Goal: Information Seeking & Learning: Learn about a topic

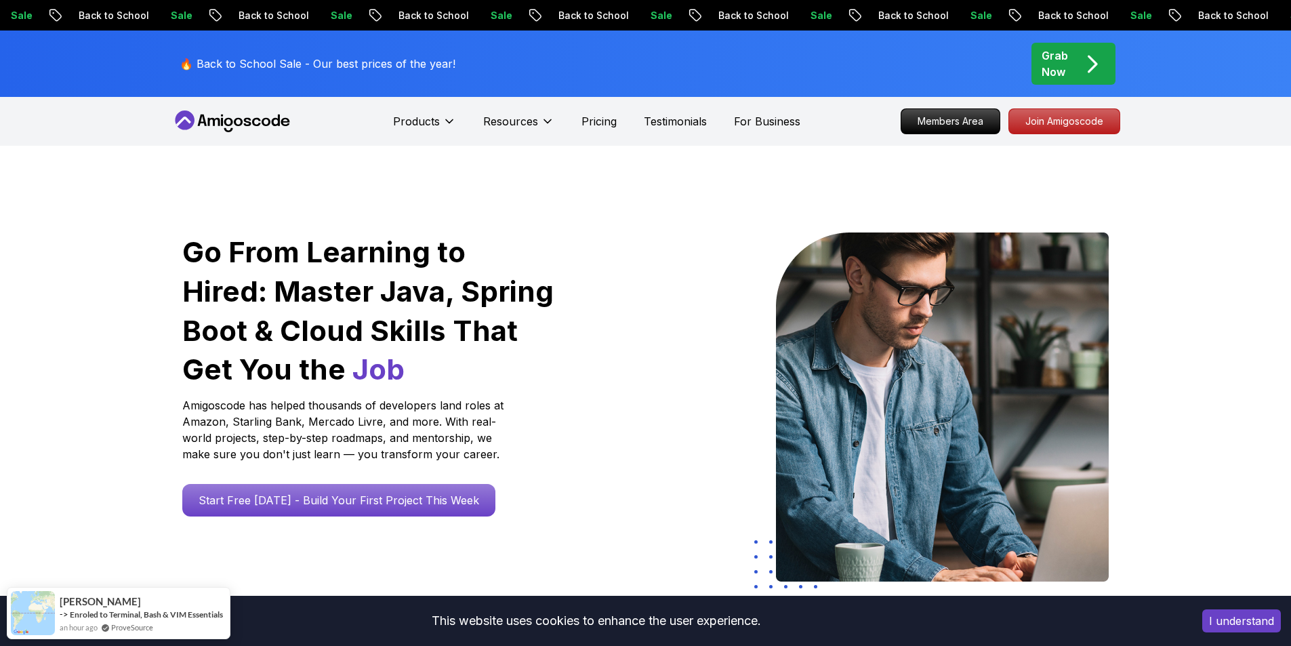
click at [236, 123] on icon at bounding box center [238, 122] width 9 height 8
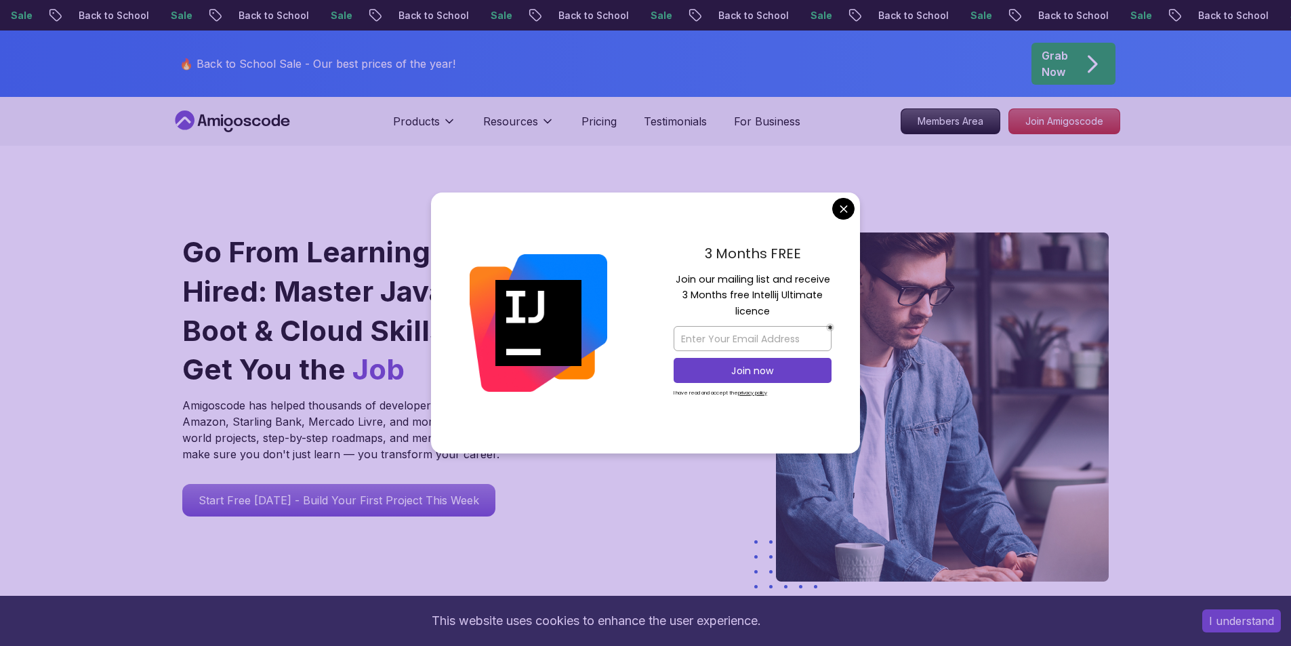
click at [835, 199] on div "3 Months FREE Join our mailing list and receive 3 Months free Intellij Ultimate…" at bounding box center [752, 323] width 215 height 262
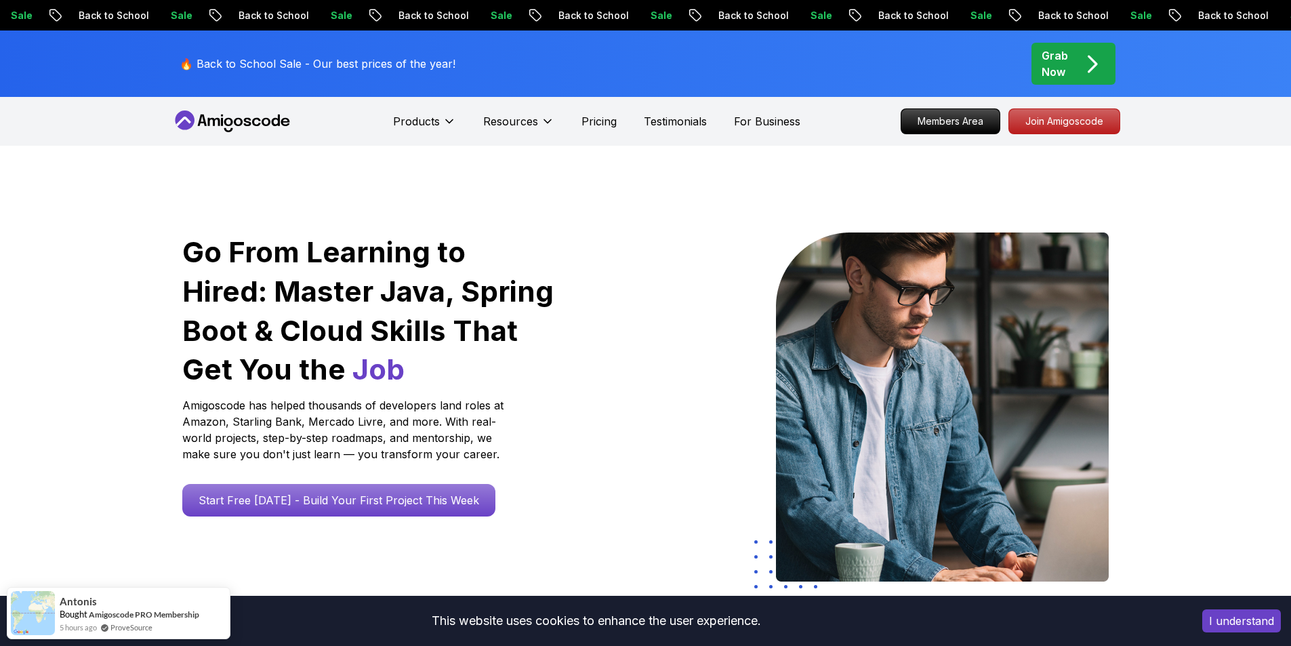
drag, startPoint x: 1222, startPoint y: 209, endPoint x: 1232, endPoint y: 233, distance: 26.4
click at [1222, 213] on div "Go From Learning to Hired: Master Java, Spring Boot & Cloud Skills That Get You…" at bounding box center [645, 479] width 1291 height 666
click at [1232, 233] on div "Go From Learning to Hired: Master Java, Spring Boot & Cloud Skills That Get You…" at bounding box center [645, 479] width 1291 height 666
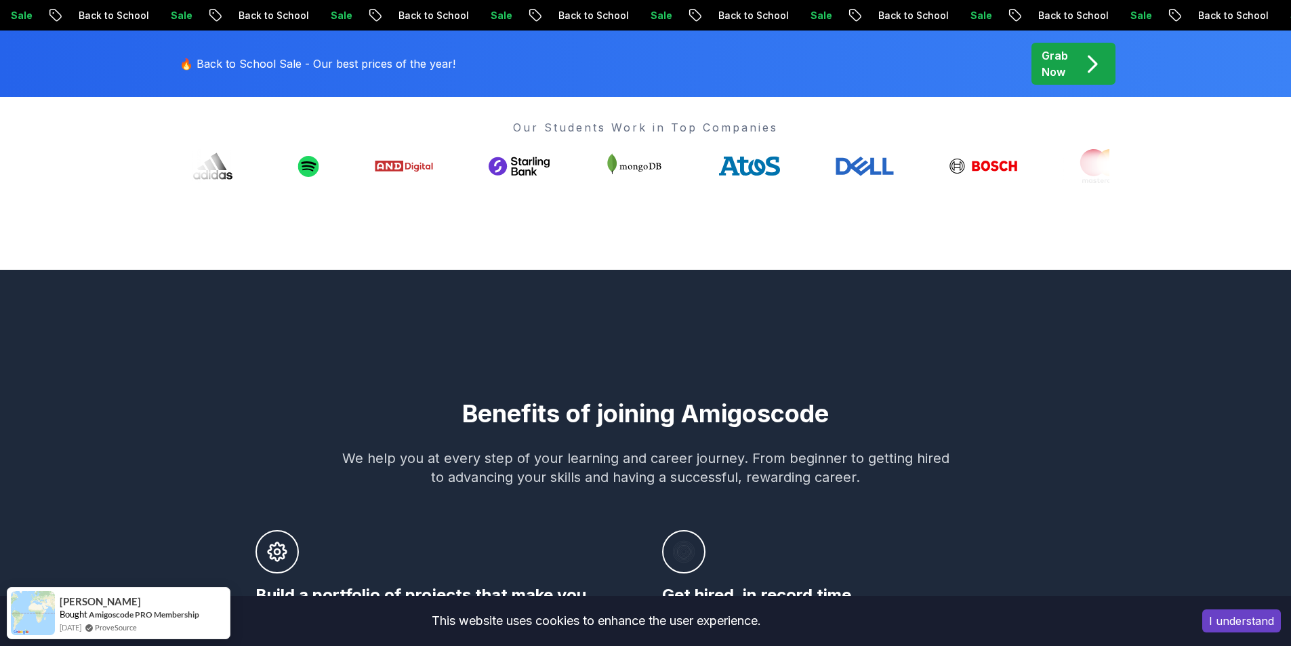
scroll to position [321, 0]
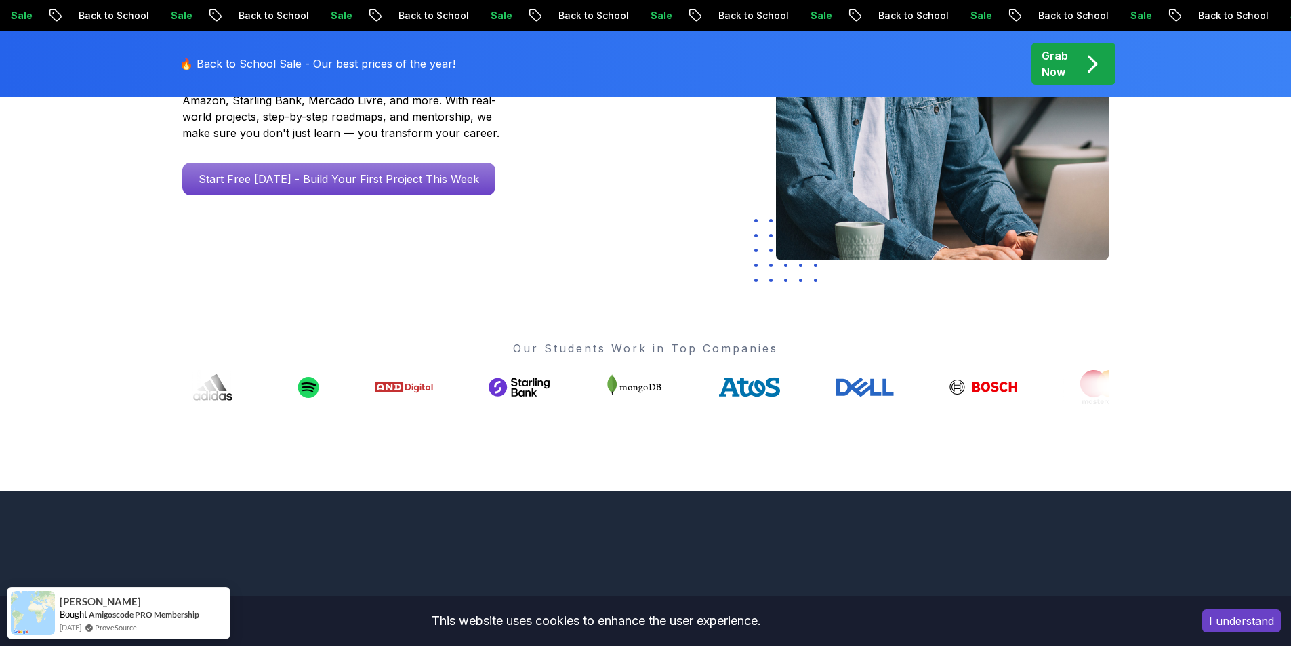
drag, startPoint x: 305, startPoint y: 384, endPoint x: 333, endPoint y: 384, distance: 27.8
drag, startPoint x: 332, startPoint y: 381, endPoint x: 325, endPoint y: 385, distance: 7.6
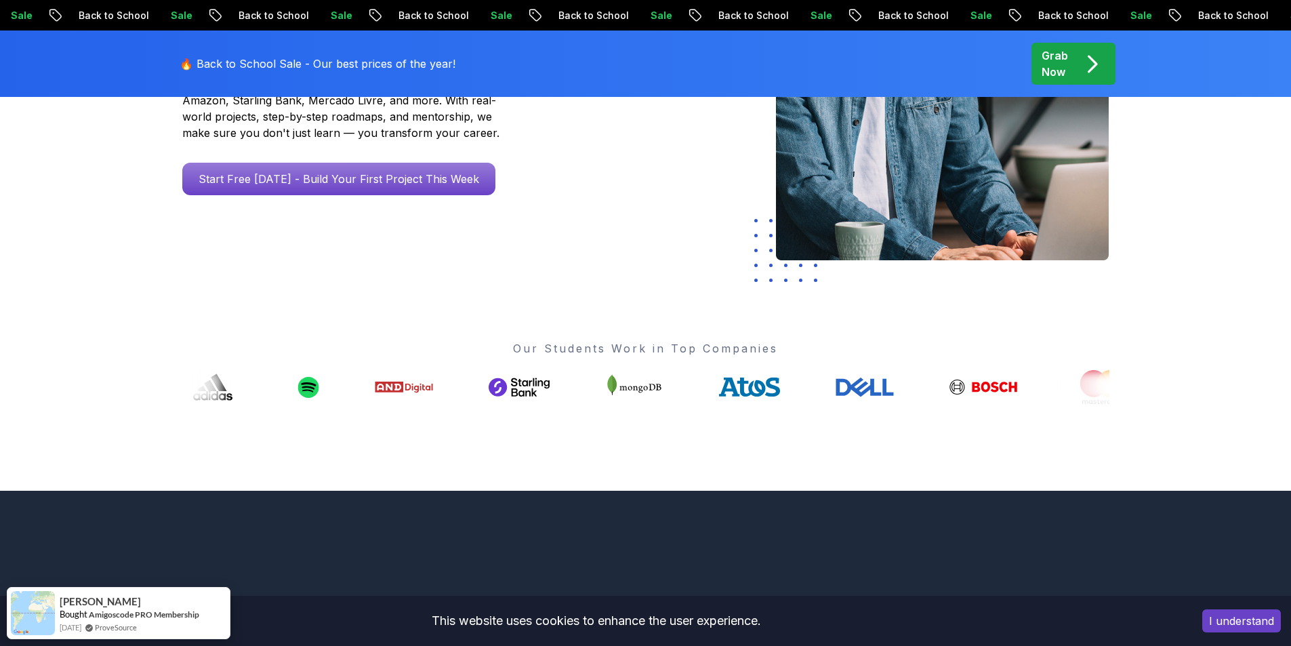
drag, startPoint x: 385, startPoint y: 392, endPoint x: 394, endPoint y: 393, distance: 8.9
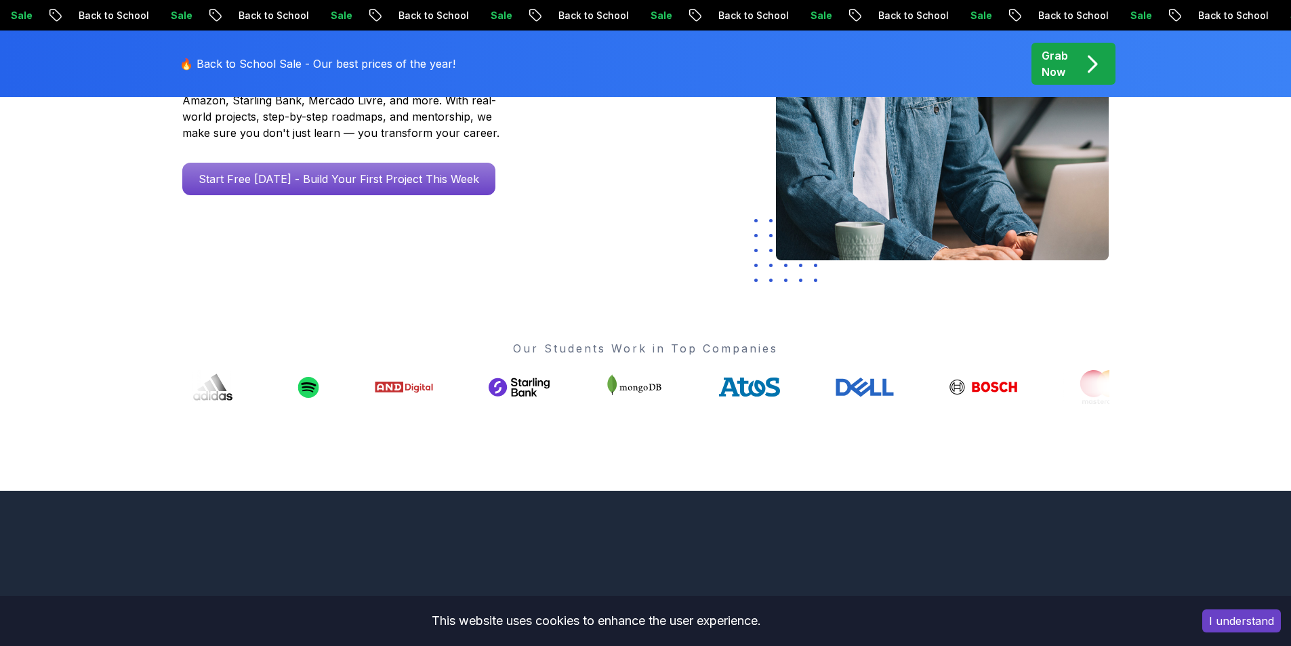
drag, startPoint x: 712, startPoint y: 394, endPoint x: 795, endPoint y: 394, distance: 83.3
drag, startPoint x: 856, startPoint y: 392, endPoint x: 944, endPoint y: 397, distance: 88.2
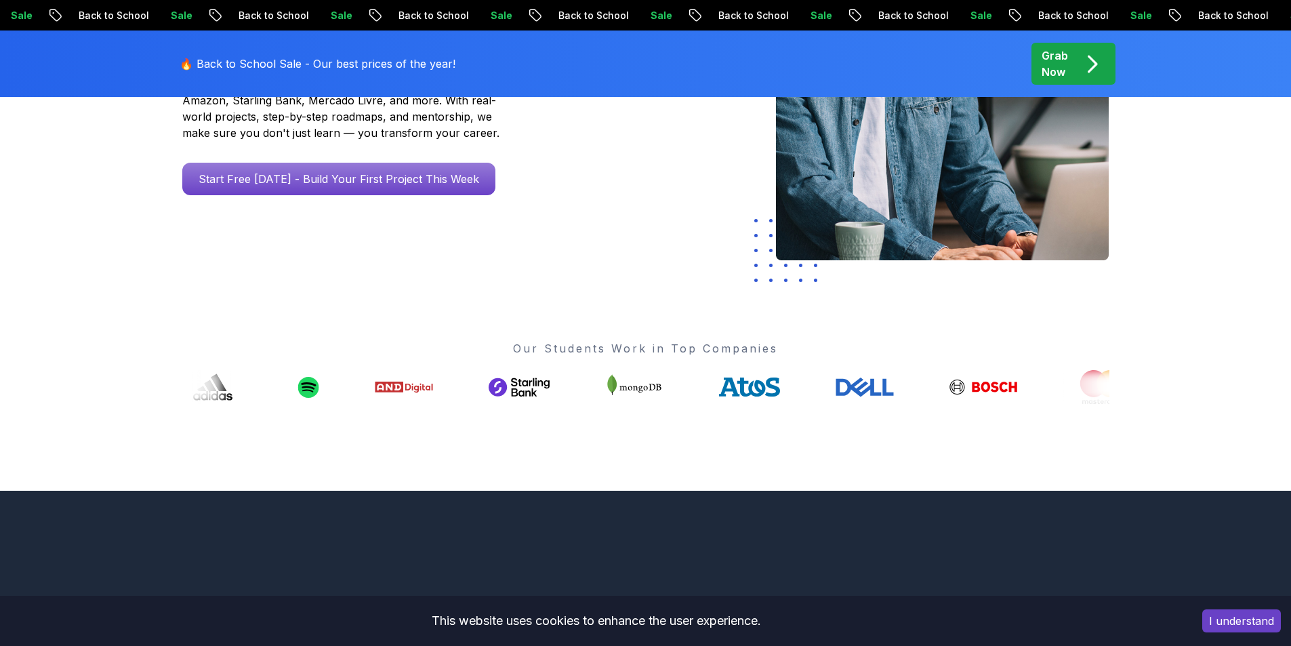
drag, startPoint x: 987, startPoint y: 397, endPoint x: 1000, endPoint y: 397, distance: 12.9
click at [1190, 400] on div "Go From Learning to Hired: Master Java, Spring Boot & Cloud Skills That Get You…" at bounding box center [645, 158] width 1291 height 666
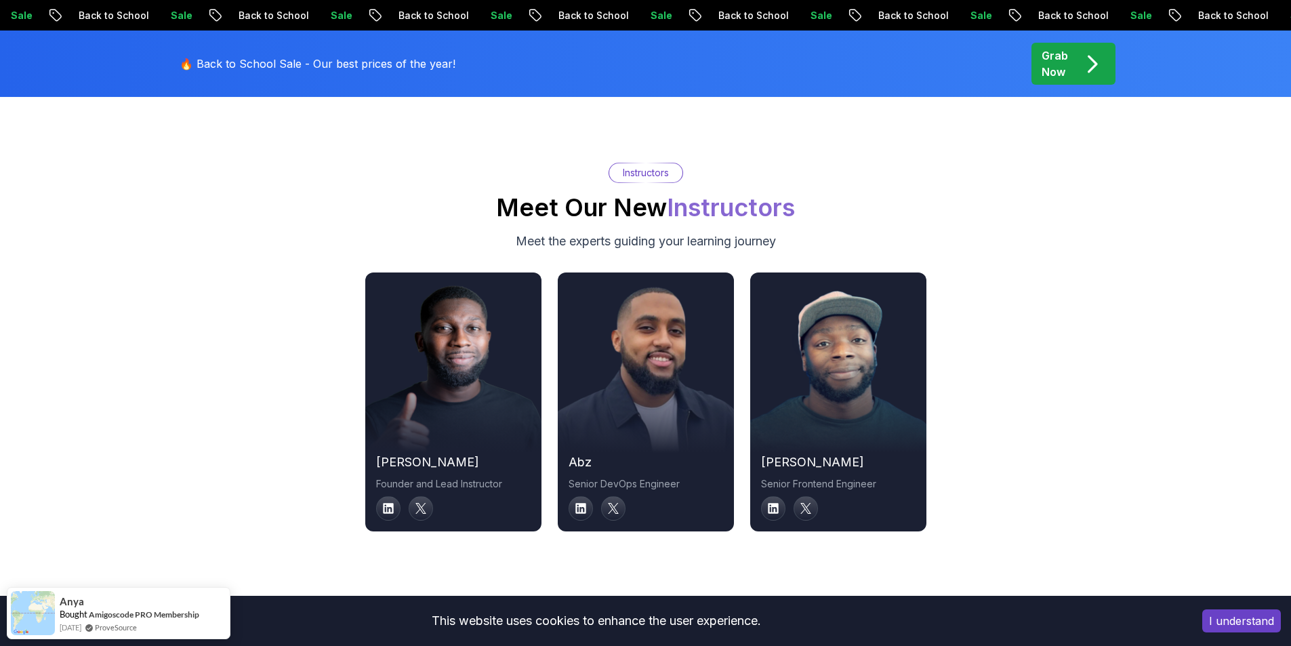
scroll to position [4530, 0]
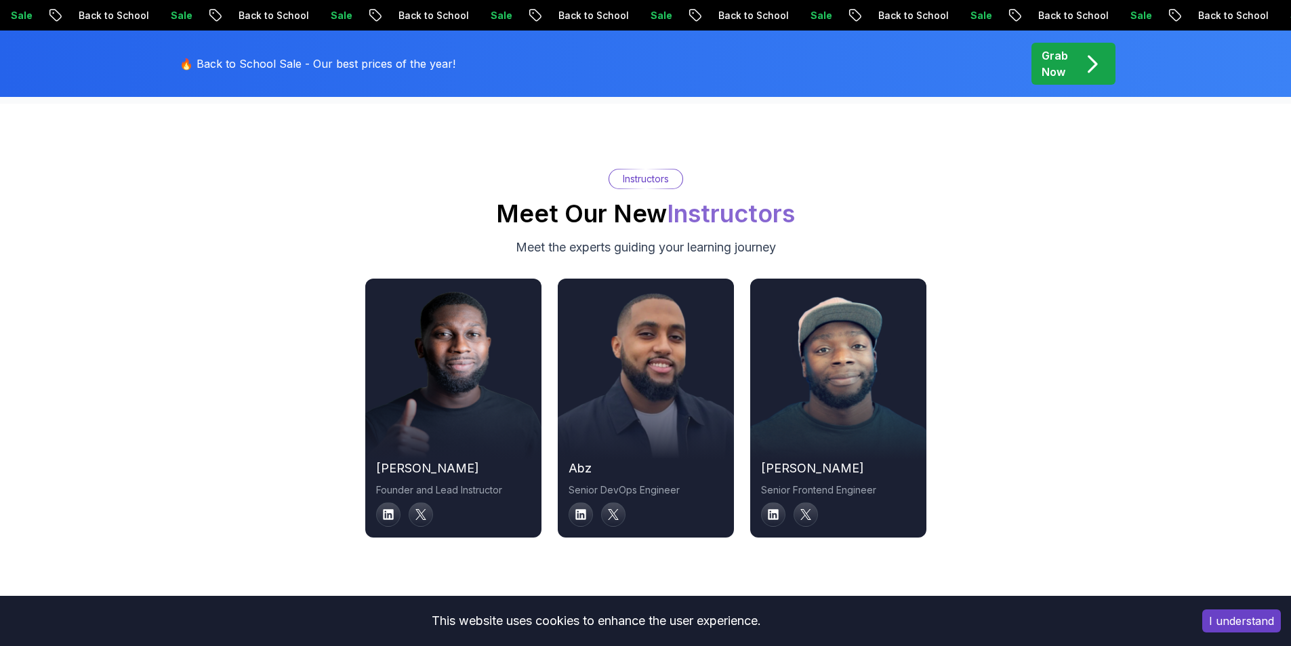
click at [1007, 422] on div "[PERSON_NAME] Founder and Lead Instructor abz Senior DevOps Engineer [PERSON_NA…" at bounding box center [645, 407] width 948 height 259
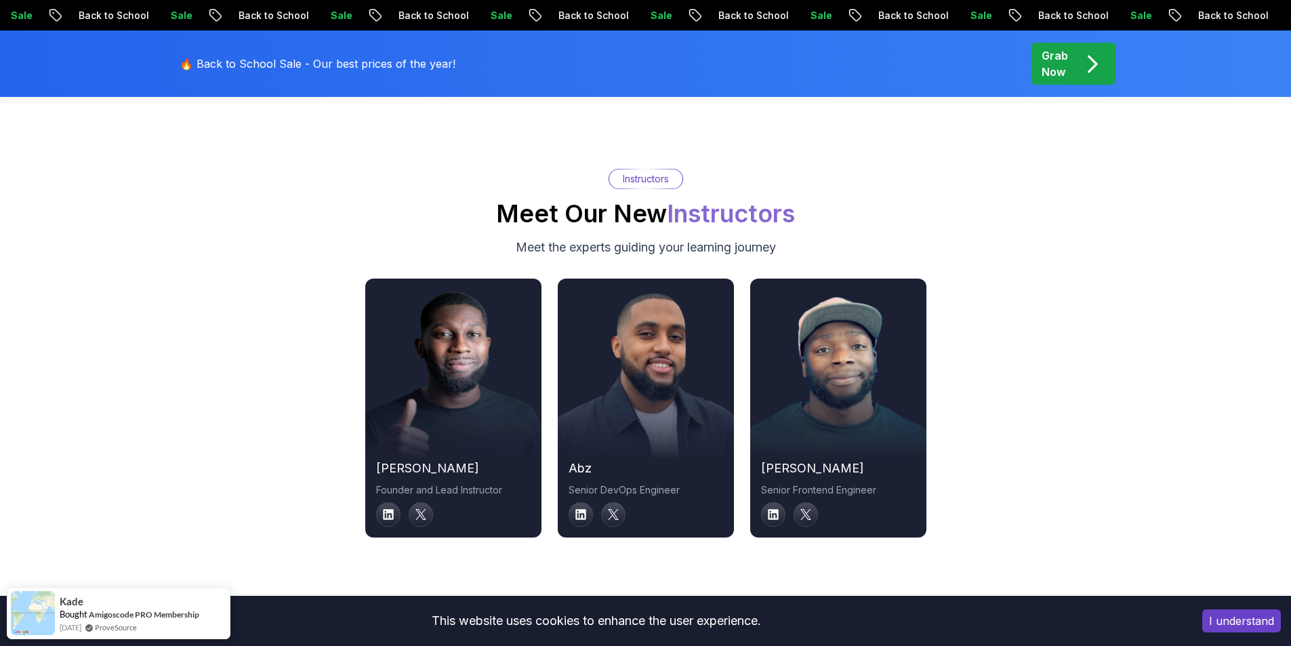
click at [1006, 428] on div "[PERSON_NAME] Founder and Lead Instructor abz Senior DevOps Engineer [PERSON_NA…" at bounding box center [645, 407] width 948 height 259
click at [1005, 423] on div "[PERSON_NAME] Founder and Lead Instructor abz Senior DevOps Engineer [PERSON_NA…" at bounding box center [645, 407] width 948 height 259
click at [462, 483] on p "Founder and Lead Instructor" at bounding box center [453, 490] width 154 height 14
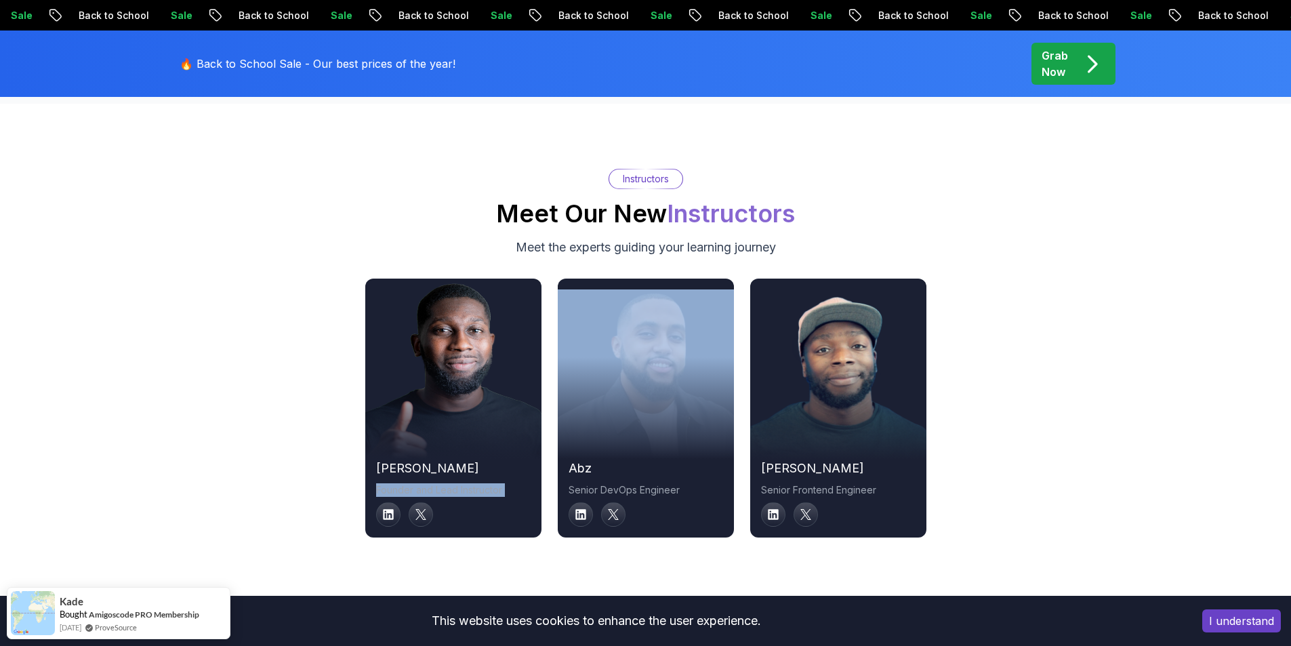
click at [462, 483] on p "Founder and Lead Instructor" at bounding box center [453, 490] width 154 height 14
click at [482, 539] on div "Instructors Meet Our New Instructors Meet the experts guiding your learning jou…" at bounding box center [645, 353] width 1291 height 499
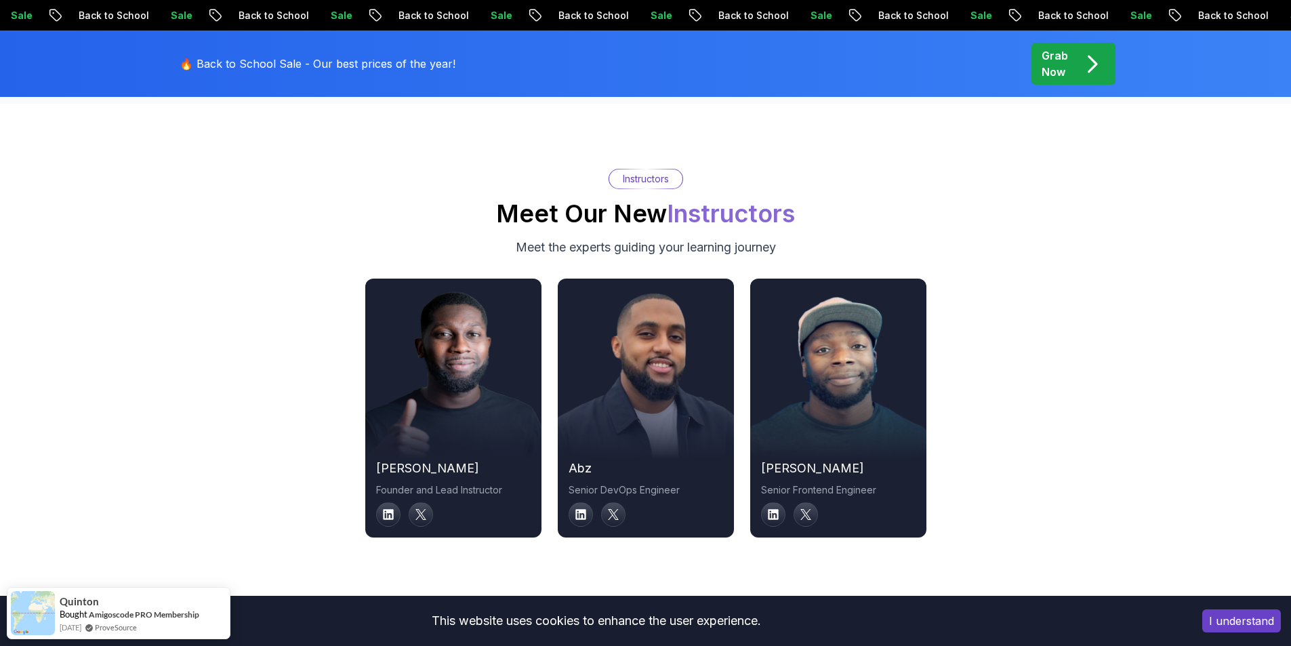
click at [644, 483] on p "Senior DevOps Engineer" at bounding box center [645, 490] width 154 height 14
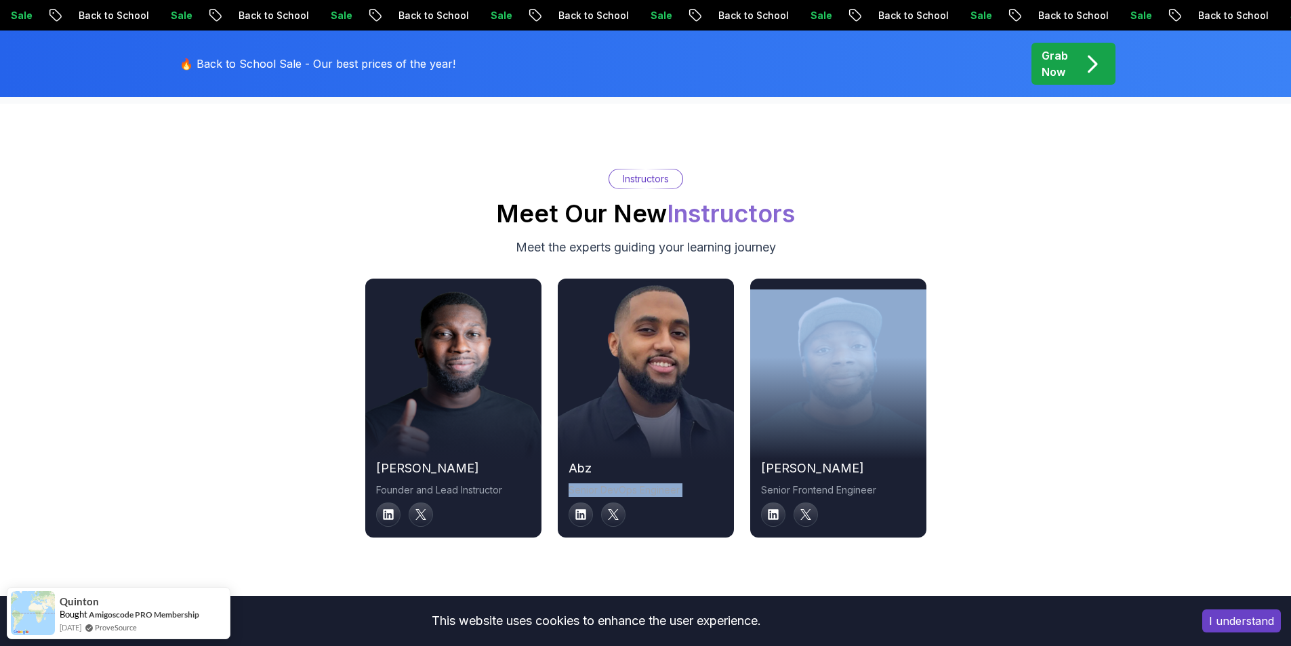
click at [644, 483] on p "Senior DevOps Engineer" at bounding box center [645, 490] width 154 height 14
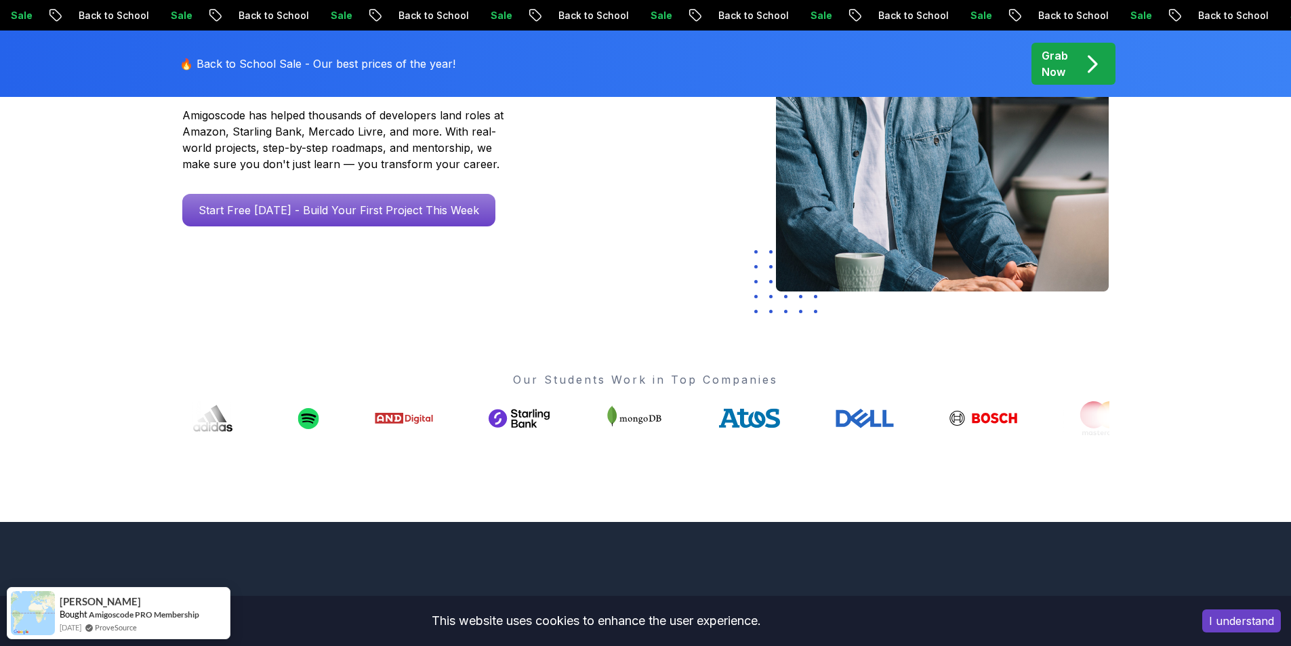
scroll to position [0, 0]
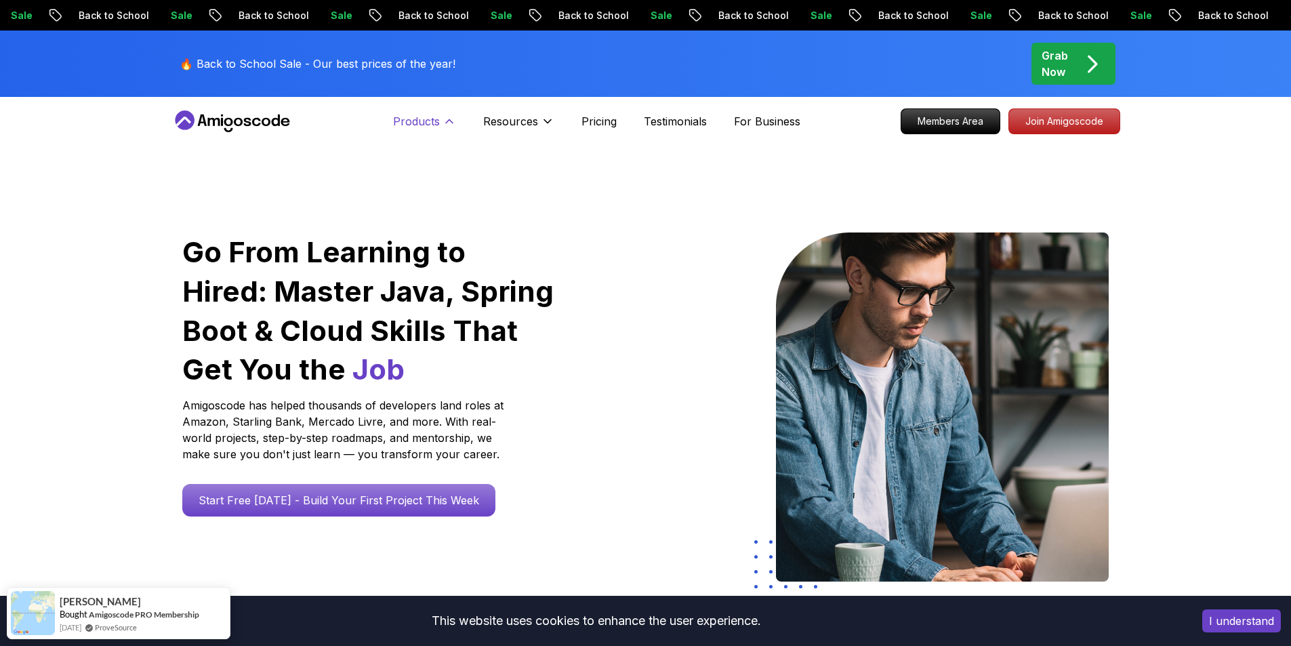
click at [452, 123] on icon at bounding box center [449, 121] width 14 height 14
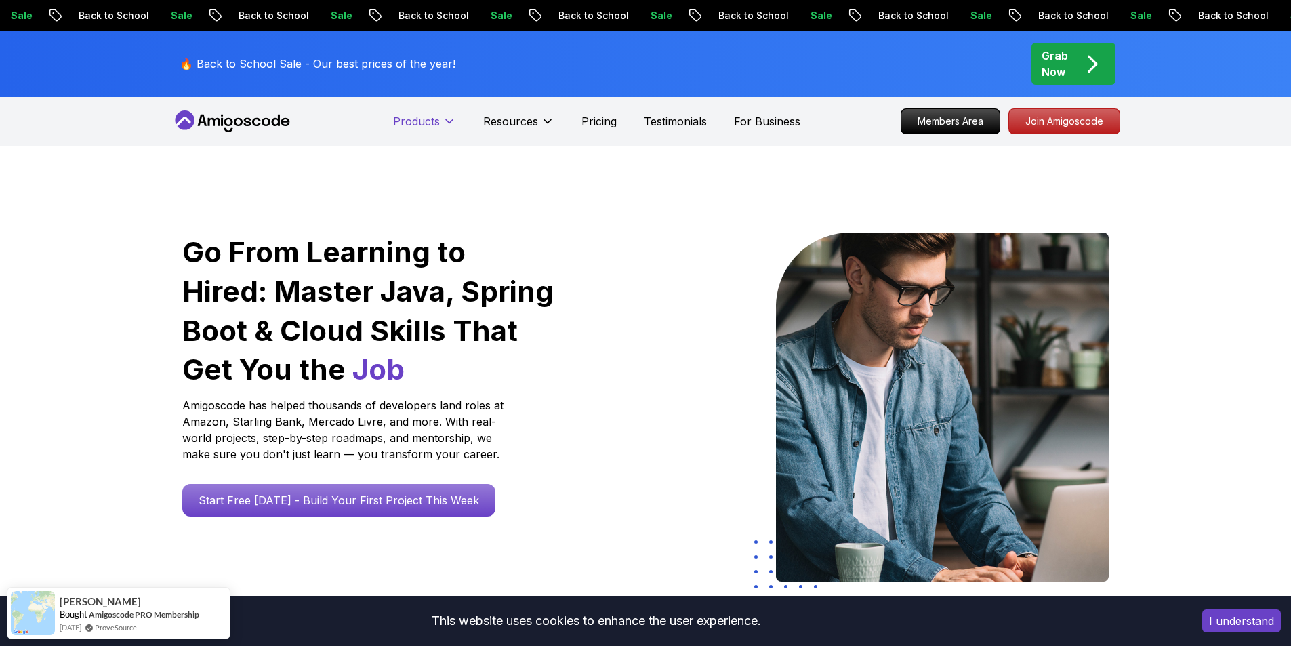
click at [452, 121] on icon at bounding box center [449, 121] width 14 height 14
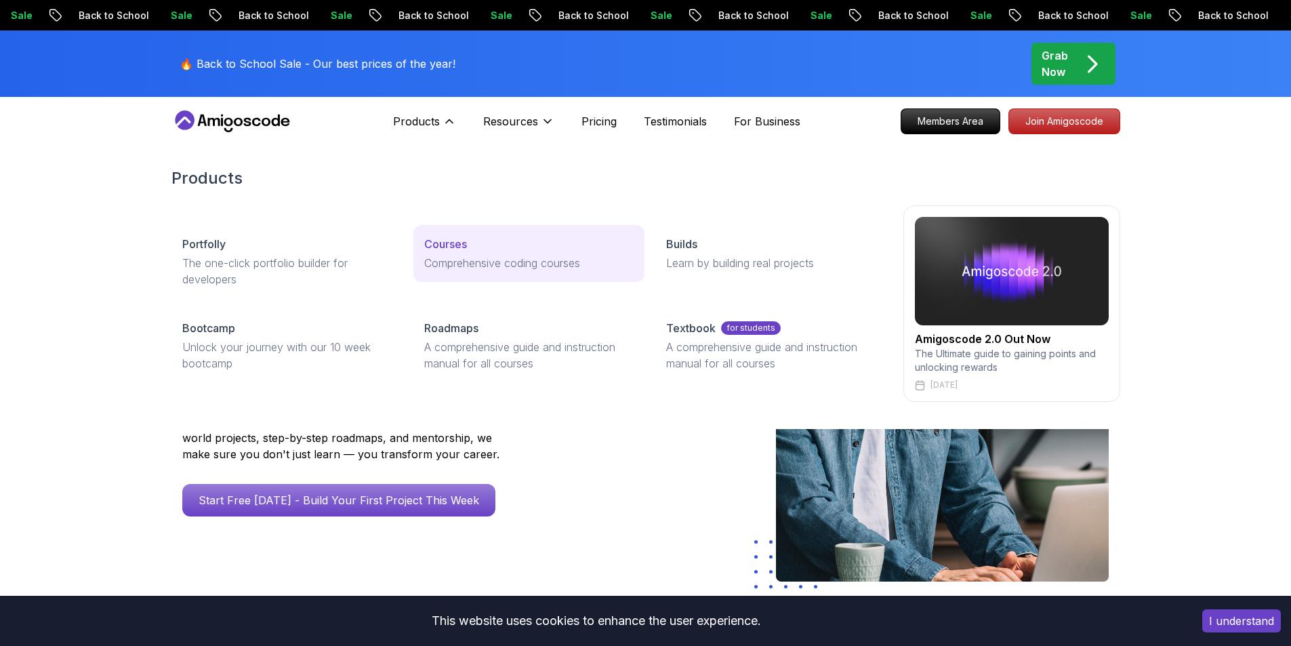
click at [456, 255] on p "Comprehensive coding courses" at bounding box center [528, 263] width 209 height 16
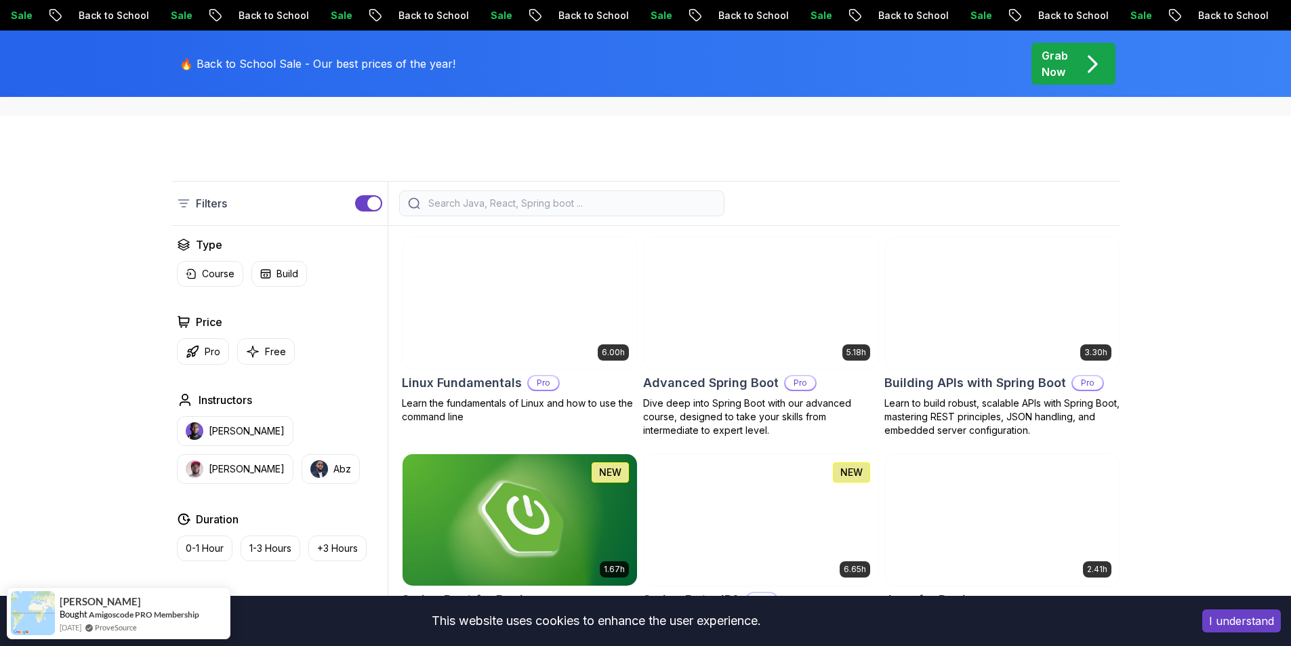
scroll to position [455, 0]
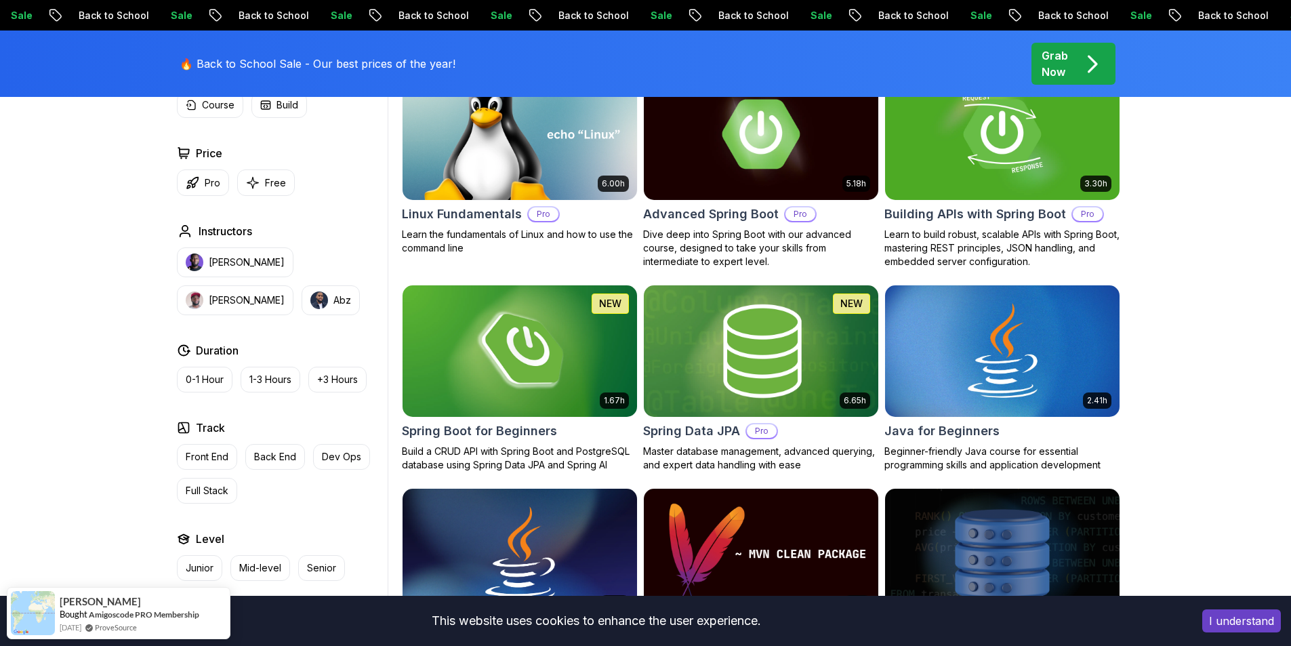
click at [789, 368] on img at bounding box center [761, 351] width 246 height 138
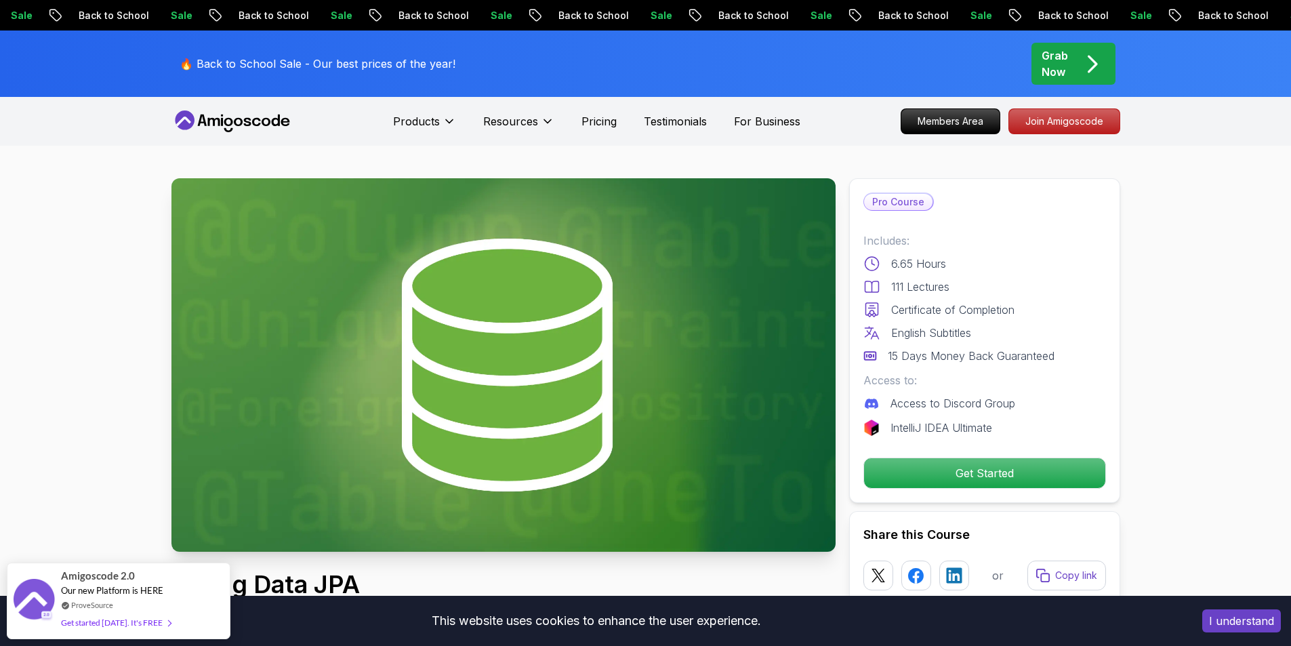
click at [898, 203] on p "Pro Course" at bounding box center [898, 202] width 68 height 16
click at [920, 259] on p "6.65 Hours" at bounding box center [918, 263] width 55 height 16
click at [932, 284] on p "111 Lectures" at bounding box center [920, 286] width 58 height 16
click at [938, 304] on p "Certificate of Completion" at bounding box center [952, 309] width 123 height 16
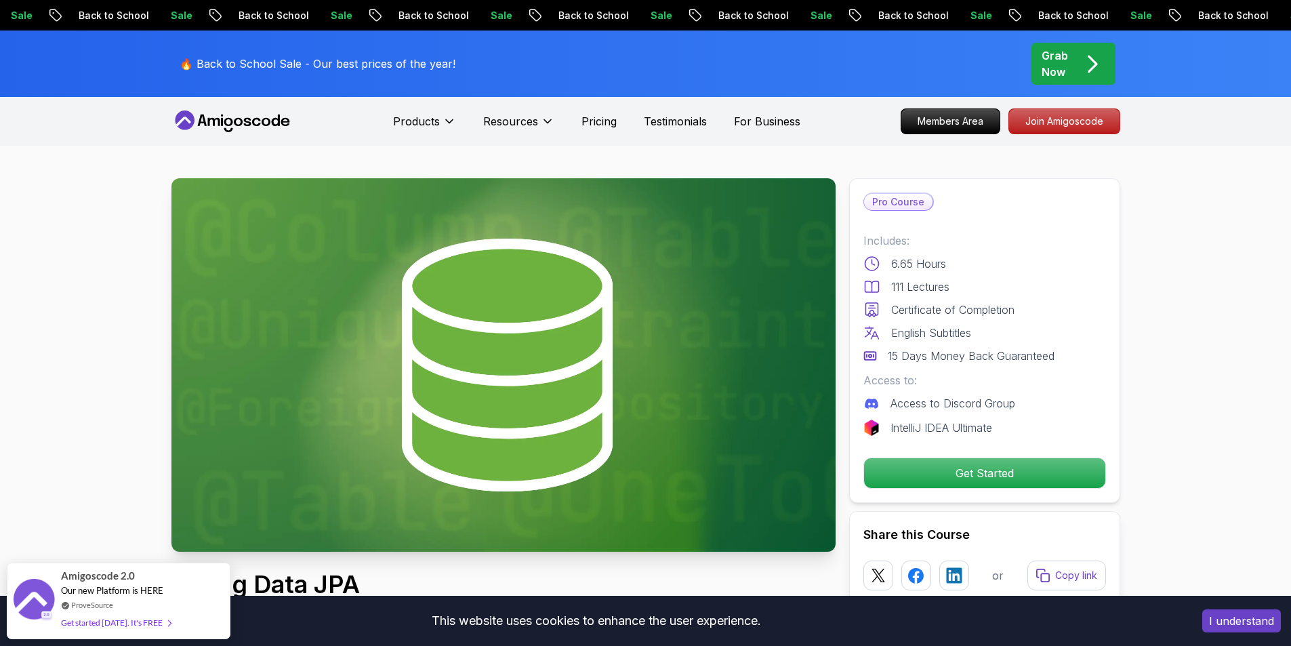
click at [980, 310] on p "Certificate of Completion" at bounding box center [952, 309] width 123 height 16
click at [972, 284] on div at bounding box center [972, 284] width 0 height 0
click at [1014, 270] on div "6.65 Hours" at bounding box center [984, 263] width 243 height 16
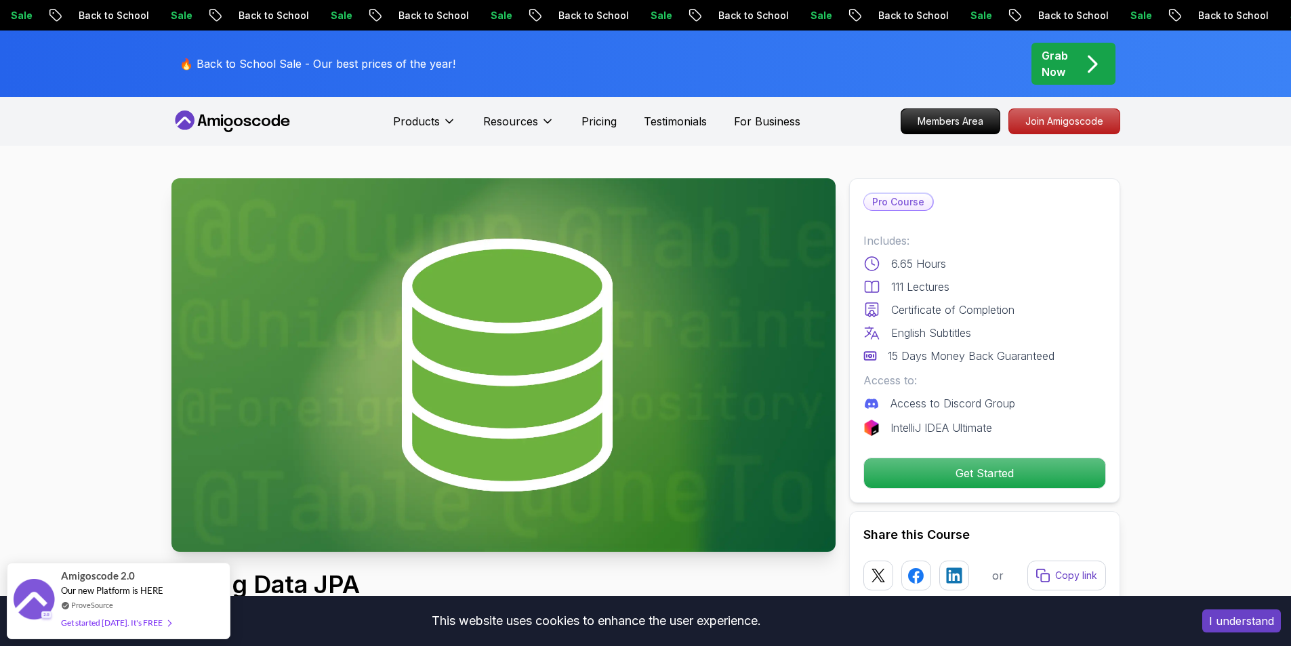
click at [1040, 234] on p "Includes:" at bounding box center [984, 240] width 243 height 16
click at [1037, 305] on div "Certificate of Completion" at bounding box center [984, 309] width 243 height 16
click at [1065, 289] on div "111 Lectures" at bounding box center [984, 286] width 243 height 16
click at [963, 330] on p "English Subtitles" at bounding box center [931, 333] width 80 height 16
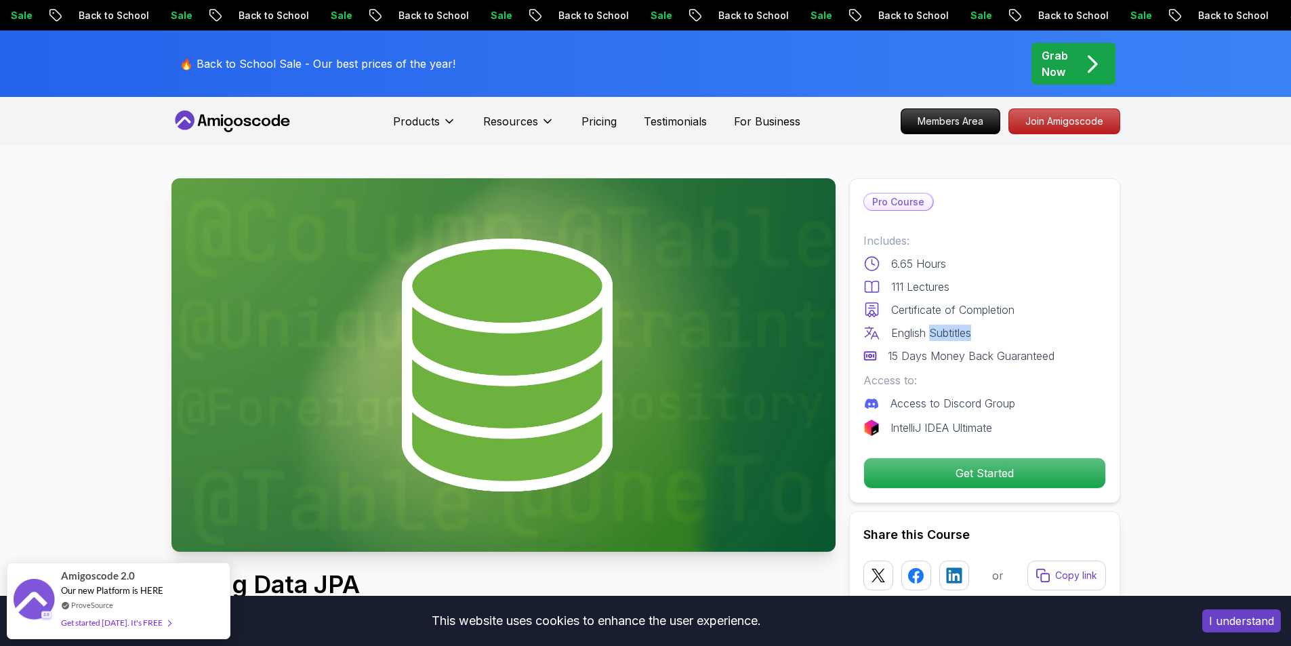
click at [963, 330] on p "English Subtitles" at bounding box center [931, 333] width 80 height 16
click at [1016, 371] on div "Includes: 6.65 Hours 111 Lectures Certificate of Completion English Subtitles 1…" at bounding box center [984, 333] width 243 height 203
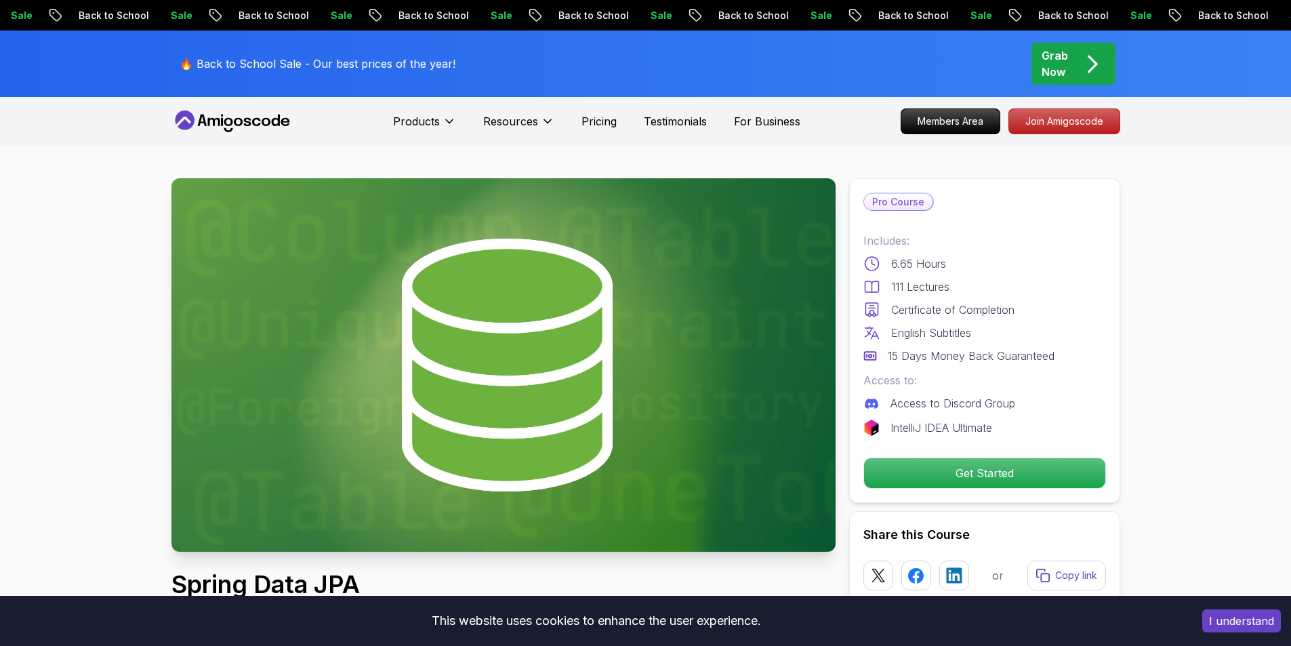
drag, startPoint x: 1020, startPoint y: 352, endPoint x: 1022, endPoint y: 373, distance: 20.4
click at [1022, 355] on p "15 Days Money Back Guaranteed" at bounding box center [970, 356] width 167 height 16
click at [946, 425] on p "IntelliJ IDEA Ultimate" at bounding box center [941, 427] width 102 height 16
drag, startPoint x: 1122, startPoint y: 394, endPoint x: 1300, endPoint y: 312, distance: 196.1
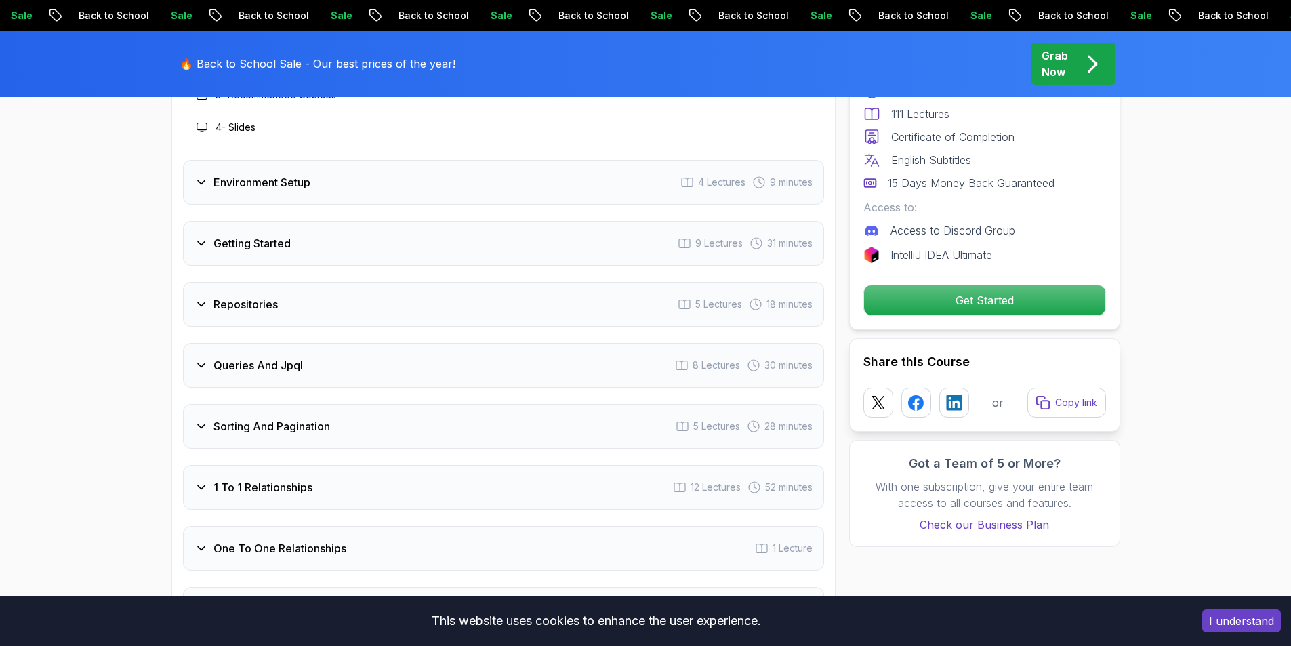
scroll to position [1962, 0]
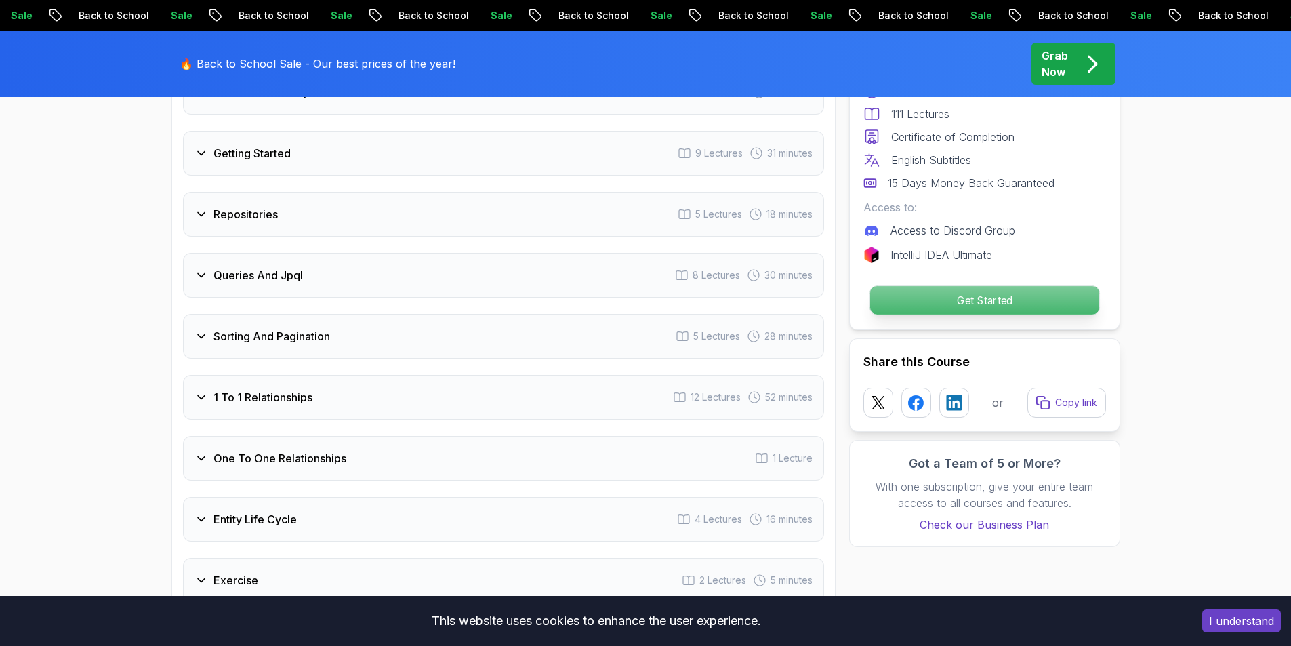
click at [1040, 301] on p "Get Started" at bounding box center [983, 300] width 229 height 28
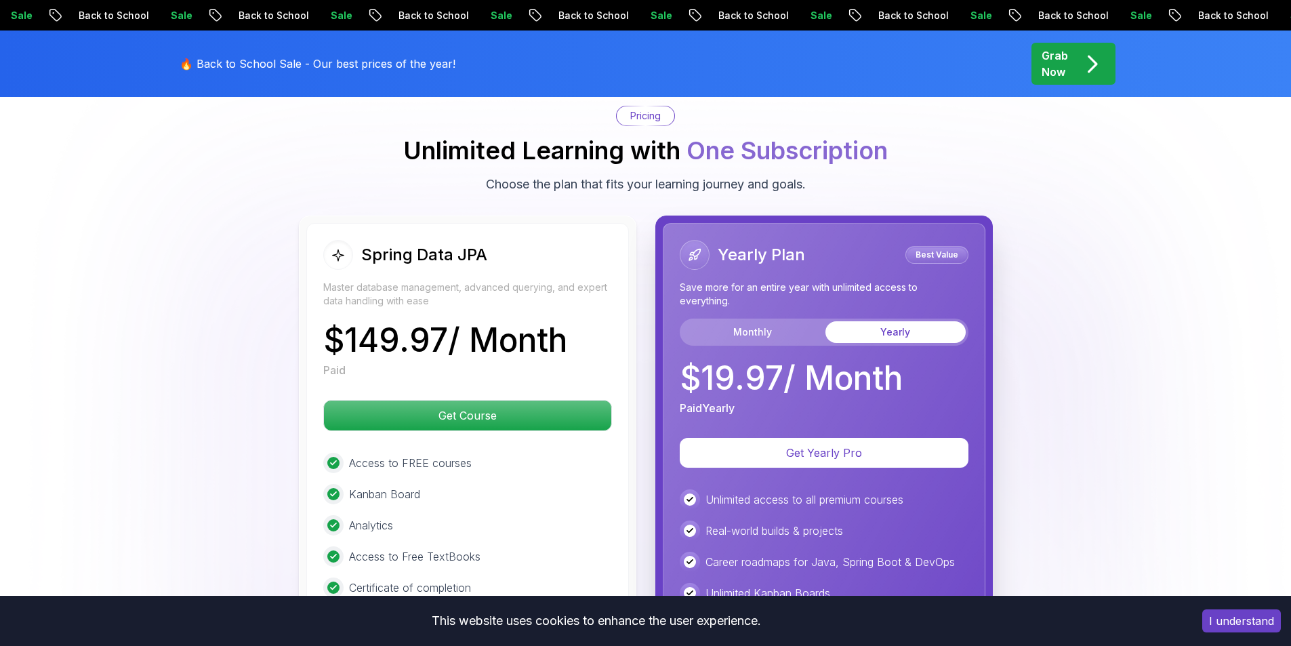
click at [1099, 337] on div "Spring Data JPA Master database management, advanced querying, and expert data …" at bounding box center [645, 514] width 948 height 599
click at [1101, 333] on div "Spring Data JPA Master database management, advanced querying, and expert data …" at bounding box center [645, 514] width 948 height 599
click at [1105, 368] on div "Spring Data JPA Master database management, advanced querying, and expert data …" at bounding box center [645, 514] width 948 height 599
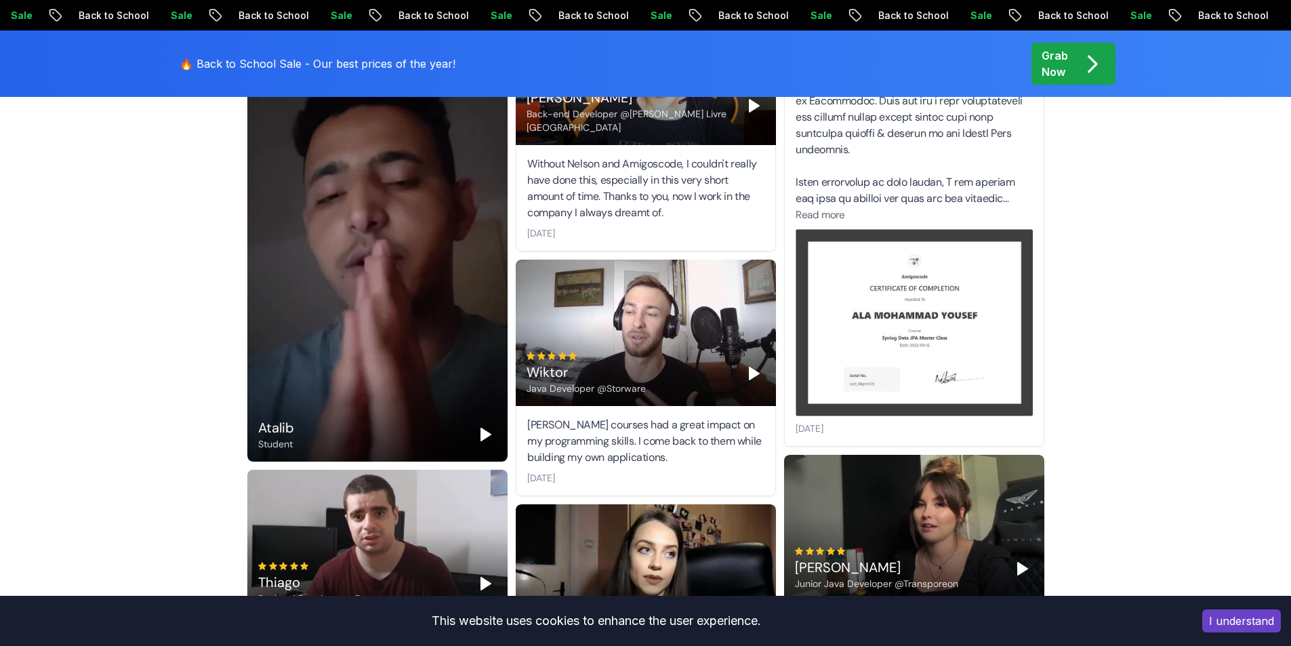
scroll to position [4903, 0]
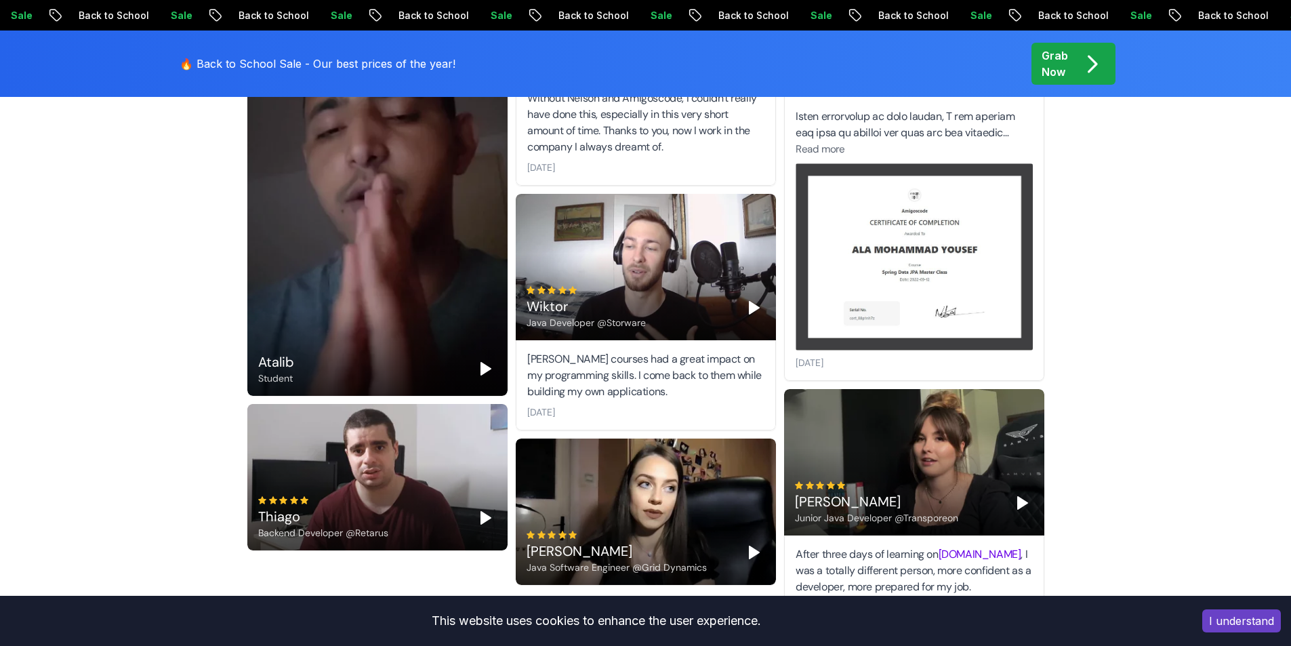
click at [753, 546] on polygon "Play" at bounding box center [753, 552] width 9 height 12
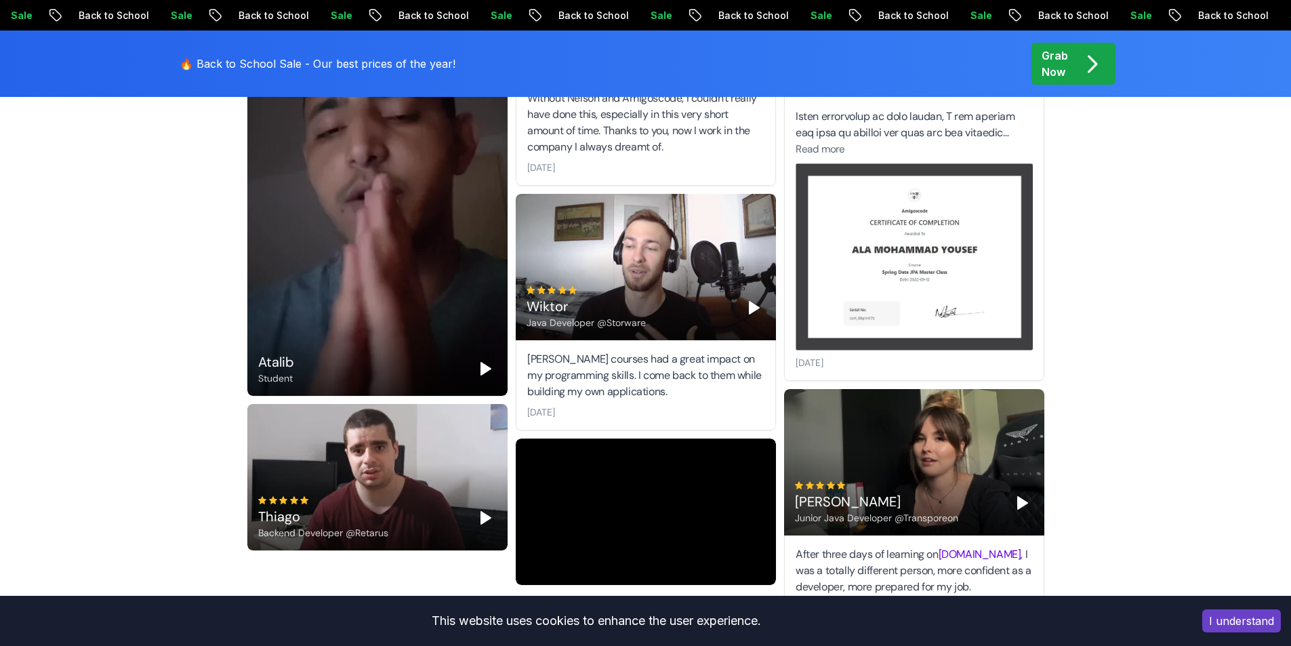
drag, startPoint x: 1101, startPoint y: 384, endPoint x: 1106, endPoint y: 400, distance: 16.9
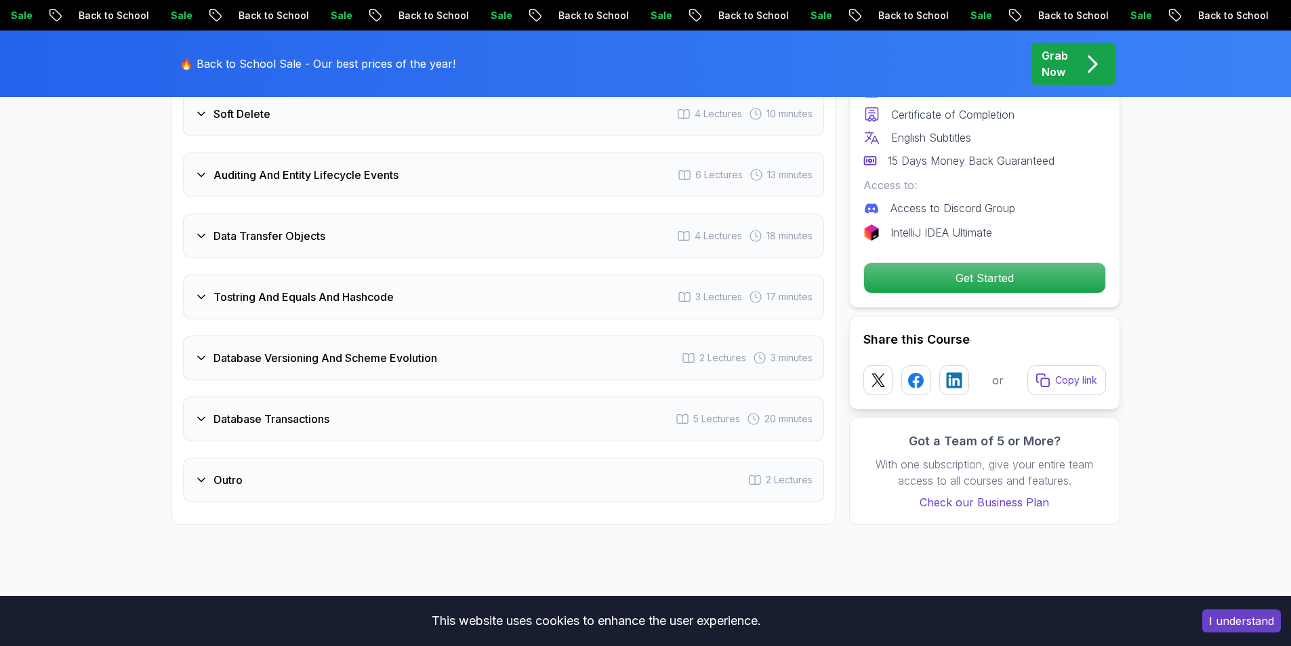
scroll to position [1047, 0]
